Goal: Complete application form

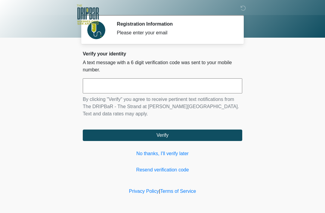
click at [167, 154] on link "No thanks, I'll verify later" at bounding box center [162, 153] width 159 height 7
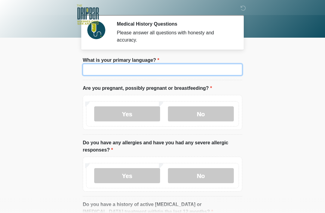
click at [176, 64] on input "What is your primary language?" at bounding box center [162, 69] width 159 height 11
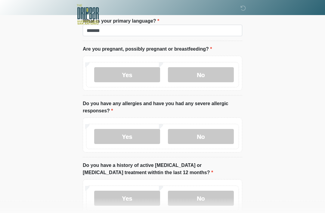
scroll to position [39, 0]
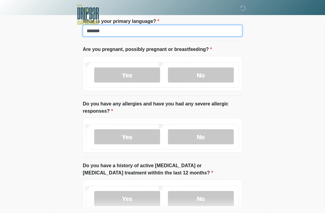
type input "*******"
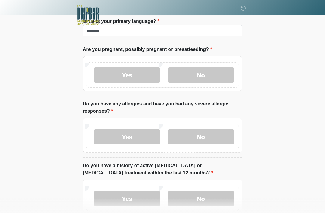
click at [194, 69] on label "No" at bounding box center [201, 74] width 66 height 15
click at [192, 131] on label "No" at bounding box center [201, 136] width 66 height 15
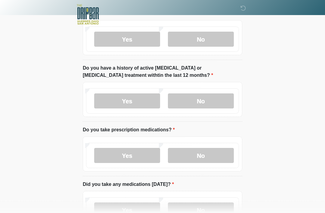
scroll to position [137, 0]
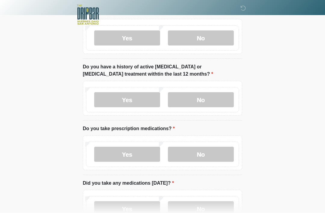
click at [209, 94] on label "No" at bounding box center [201, 99] width 66 height 15
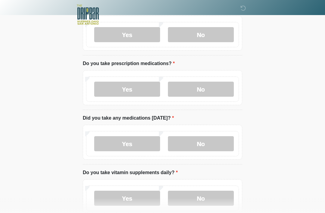
scroll to position [205, 0]
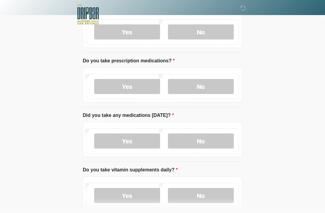
click at [213, 81] on label "No" at bounding box center [201, 86] width 66 height 15
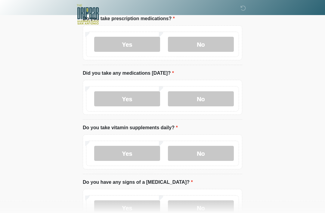
scroll to position [248, 0]
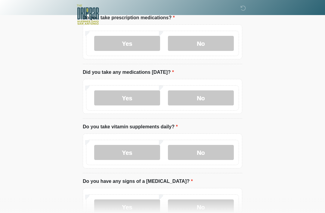
click at [136, 98] on label "Yes" at bounding box center [127, 97] width 66 height 15
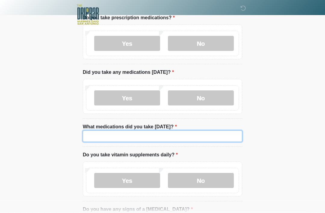
click at [152, 132] on input "What medications did you take today?" at bounding box center [162, 135] width 159 height 11
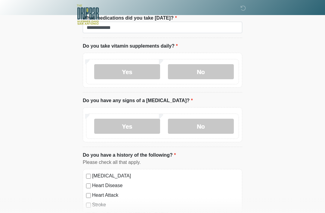
scroll to position [357, 0]
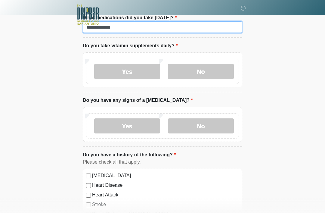
type input "**********"
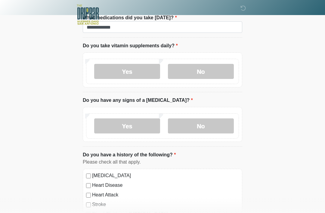
click at [210, 64] on label "No" at bounding box center [201, 71] width 66 height 15
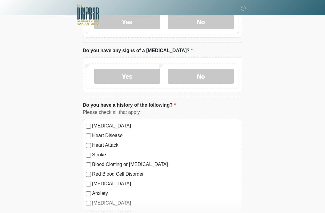
scroll to position [407, 0]
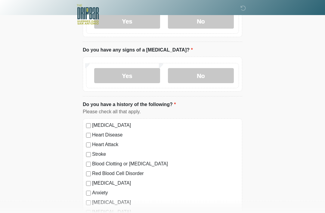
click at [207, 78] on label "No" at bounding box center [201, 75] width 66 height 15
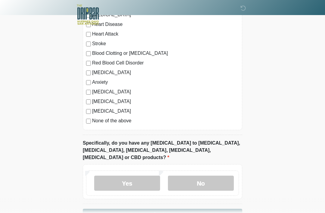
scroll to position [529, 0]
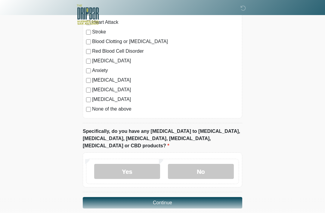
click at [202, 164] on label "No" at bounding box center [201, 171] width 66 height 15
click at [197, 197] on button "Continue" at bounding box center [162, 202] width 159 height 11
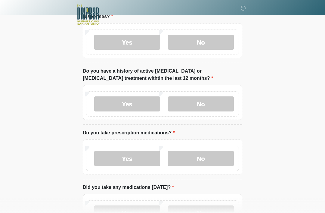
scroll to position [0, 0]
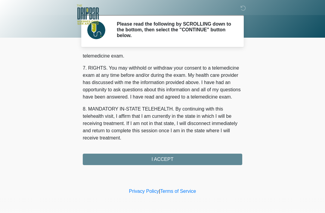
click at [129, 153] on div "1. PURPOSE. The purpose of this form is to obtain your consent for a telemedici…" at bounding box center [162, 109] width 159 height 111
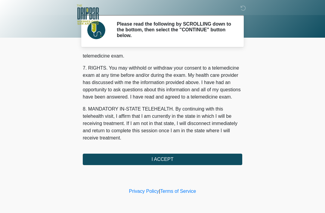
click at [140, 157] on button "I ACCEPT" at bounding box center [162, 158] width 159 height 11
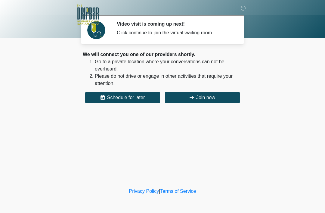
click at [205, 94] on button "Join now" at bounding box center [202, 97] width 75 height 11
